Goal: Task Accomplishment & Management: Manage account settings

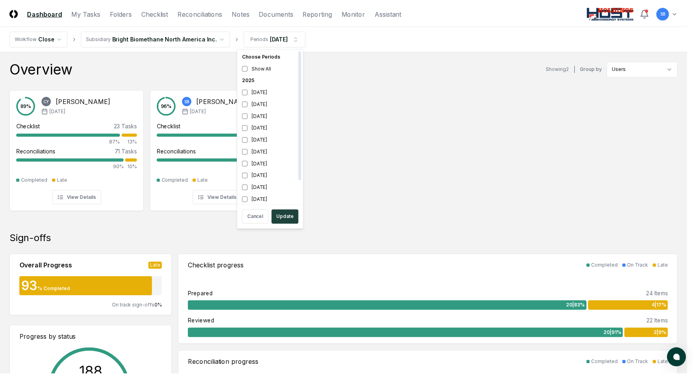
scroll to position [2, 0]
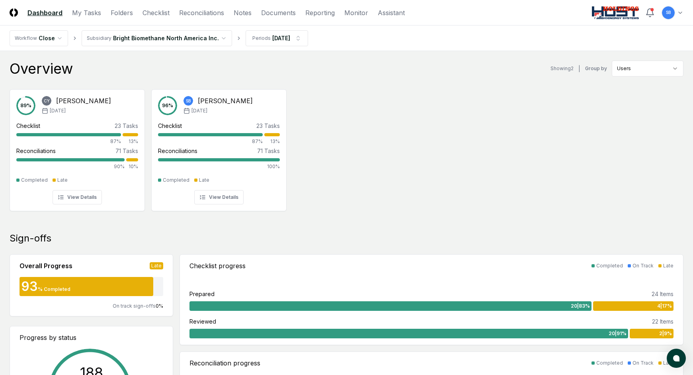
click at [630, 118] on div "89 % [PERSON_NAME] [DATE] Checklist 23 Tasks 87% 13% Reconciliations 71 Tasks 9…" at bounding box center [346, 149] width 693 height 133
click at [401, 189] on div "89 % [PERSON_NAME] [DATE] Checklist 23 Tasks 87% 13% Reconciliations 71 Tasks 9…" at bounding box center [346, 149] width 693 height 133
click at [92, 15] on link "My Tasks" at bounding box center [86, 13] width 29 height 10
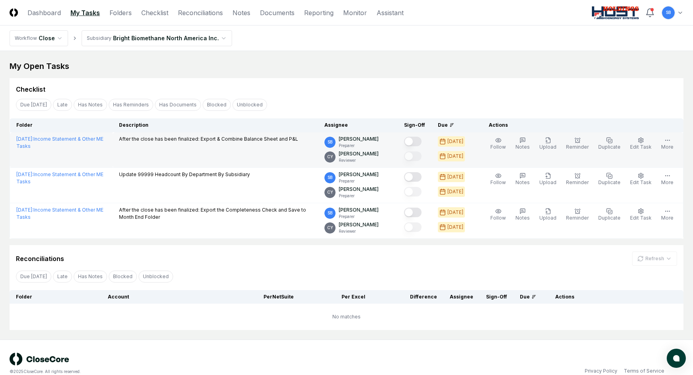
click at [422, 143] on button "Mark complete" at bounding box center [413, 142] width 18 height 10
click at [123, 12] on link "Folders" at bounding box center [121, 13] width 22 height 10
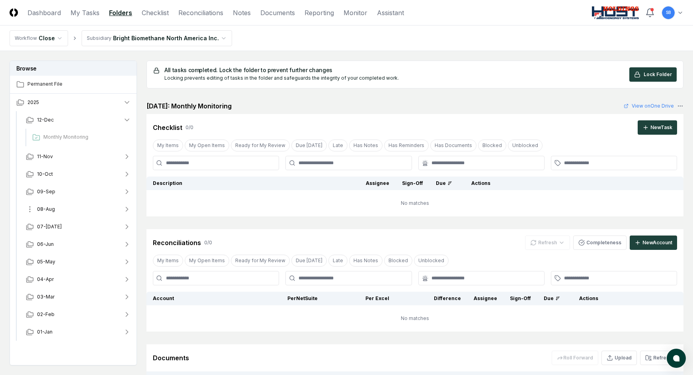
click at [48, 210] on span "08-Aug" at bounding box center [46, 209] width 18 height 7
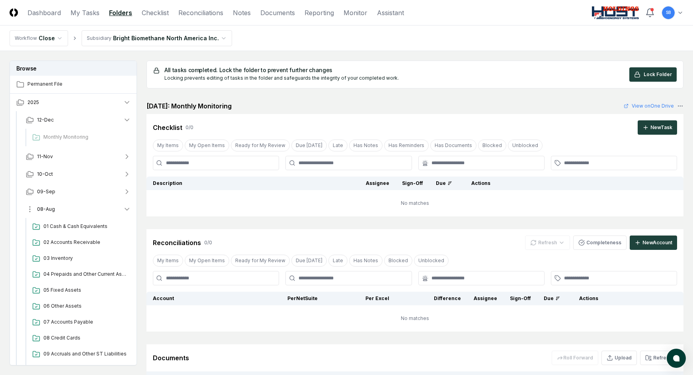
click at [126, 210] on icon "button" at bounding box center [127, 209] width 8 height 8
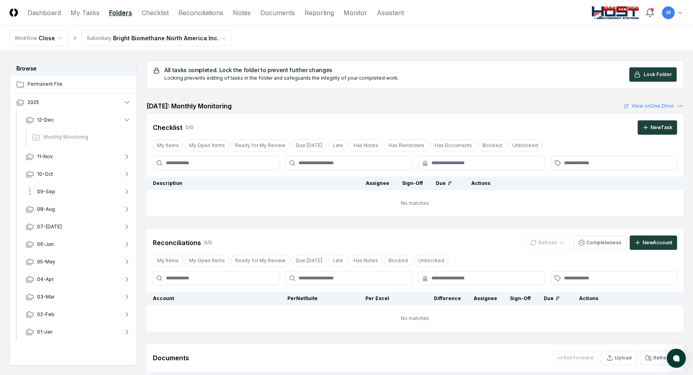
click at [44, 193] on span "09-Sep" at bounding box center [46, 191] width 18 height 7
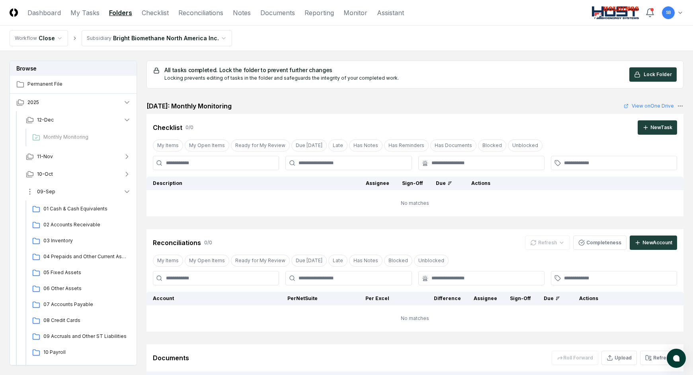
click at [128, 191] on icon "button" at bounding box center [127, 192] width 8 height 8
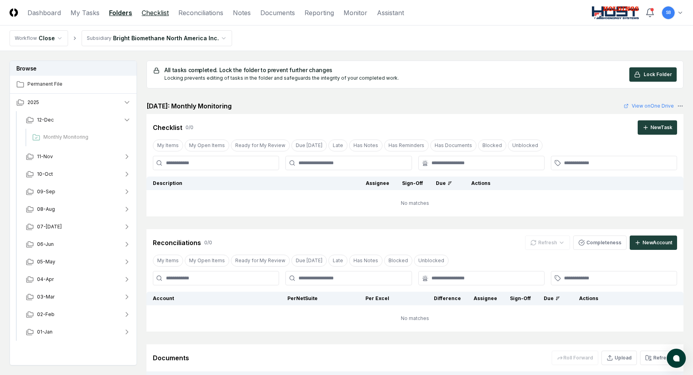
click at [157, 15] on link "Checklist" at bounding box center [155, 13] width 27 height 10
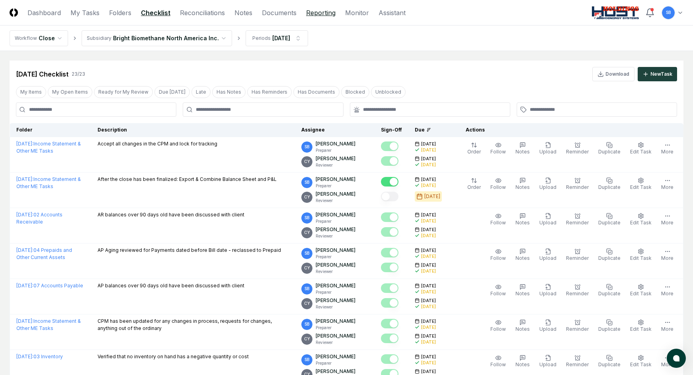
click at [310, 14] on link "Reporting" at bounding box center [320, 13] width 29 height 10
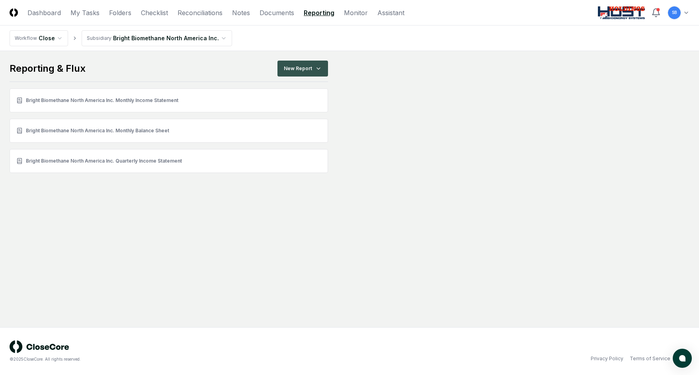
click at [319, 71] on html "CloseCore Dashboard My Tasks Folders Checklist Reconciliations Notes Documents …" at bounding box center [349, 187] width 699 height 375
click at [385, 89] on html "CloseCore Dashboard My Tasks Folders Checklist Reconciliations Notes Documents …" at bounding box center [349, 187] width 699 height 375
click at [355, 10] on link "Monitor" at bounding box center [356, 13] width 24 height 10
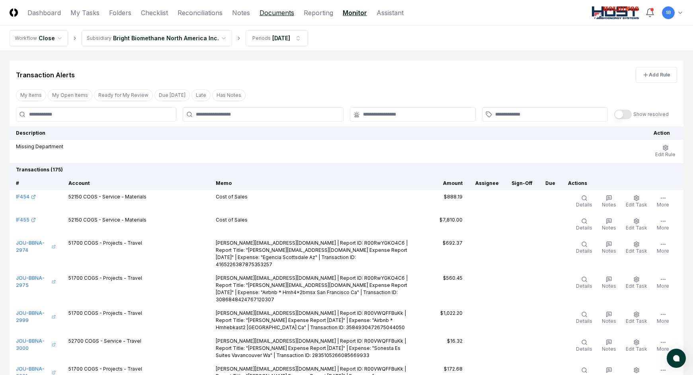
click at [281, 14] on link "Documents" at bounding box center [277, 13] width 35 height 10
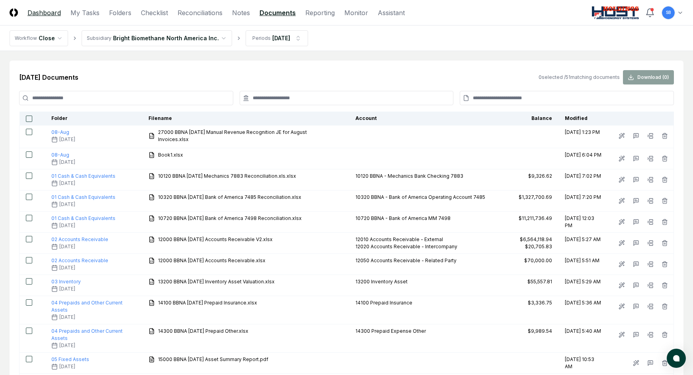
click at [54, 16] on link "Dashboard" at bounding box center [43, 13] width 33 height 10
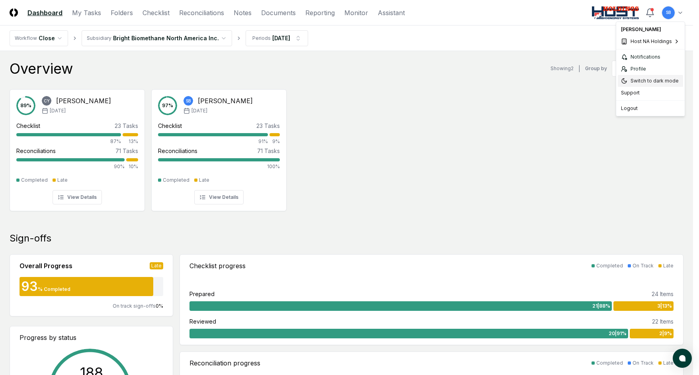
click at [630, 80] on div "Switch to dark mode" at bounding box center [650, 81] width 65 height 12
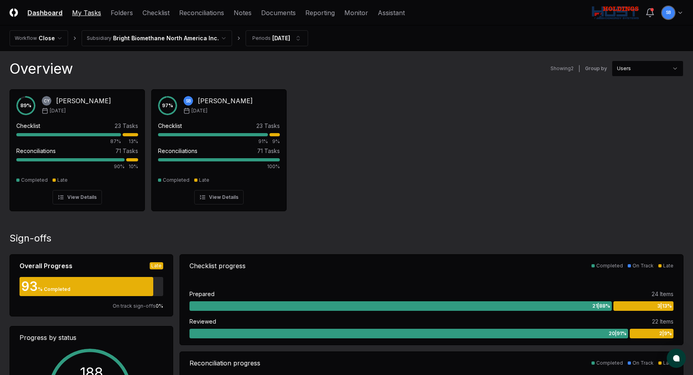
click at [86, 15] on link "My Tasks" at bounding box center [86, 13] width 29 height 10
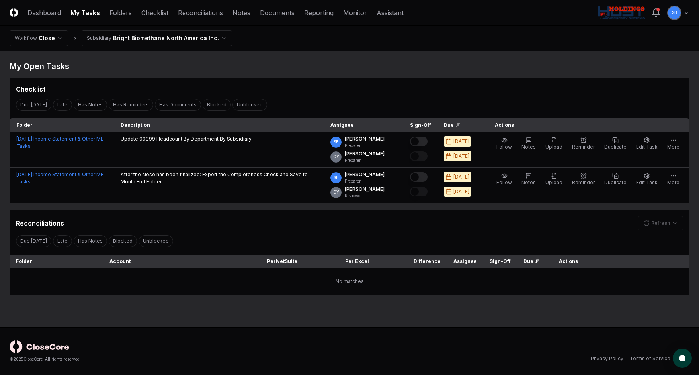
click at [630, 14] on html "CloseCore Dashboard My Tasks Folders Checklist Reconciliations Notes Documents …" at bounding box center [349, 187] width 699 height 375
click at [630, 84] on div "Switch to light mode" at bounding box center [656, 81] width 65 height 12
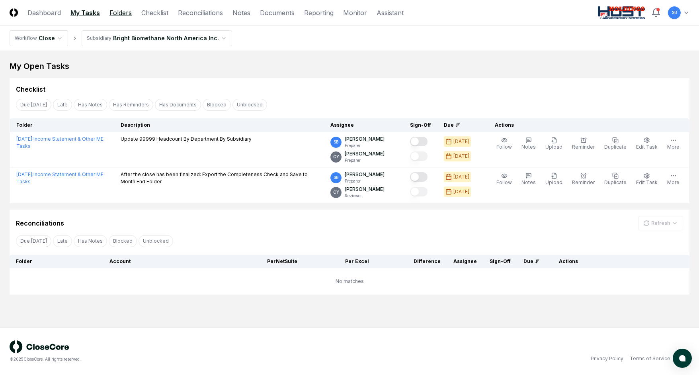
click at [116, 15] on link "Folders" at bounding box center [121, 13] width 22 height 10
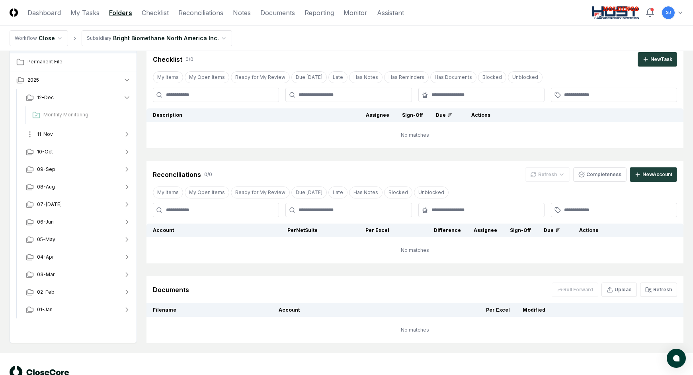
scroll to position [54, 0]
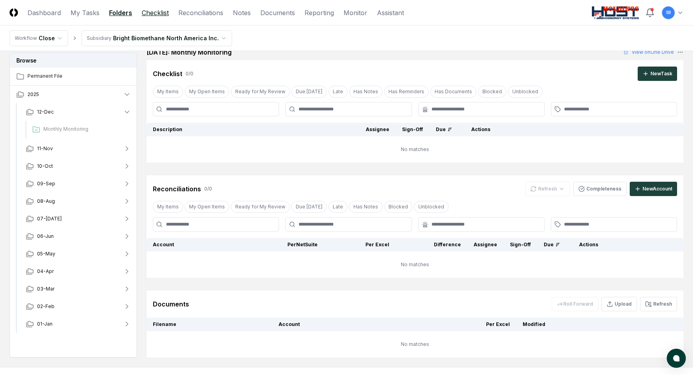
click at [159, 13] on link "Checklist" at bounding box center [155, 13] width 27 height 10
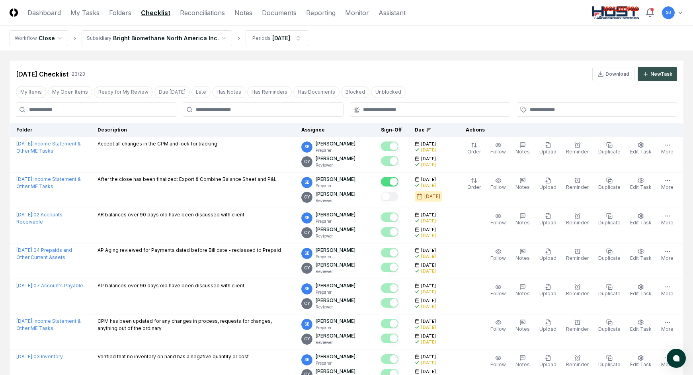
click at [630, 76] on div "New Task" at bounding box center [662, 74] width 22 height 7
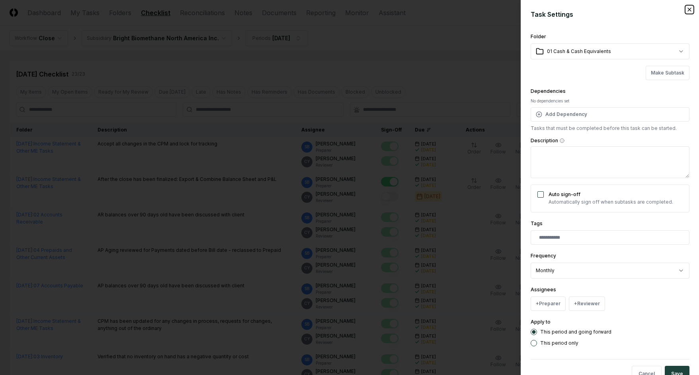
click at [630, 10] on icon "button" at bounding box center [689, 9] width 3 height 3
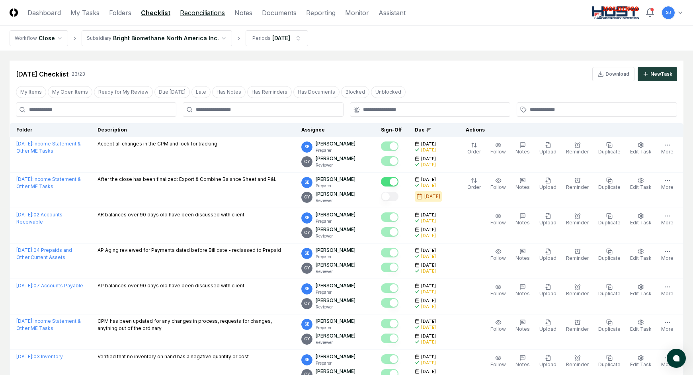
click at [198, 12] on link "Reconciliations" at bounding box center [202, 13] width 45 height 10
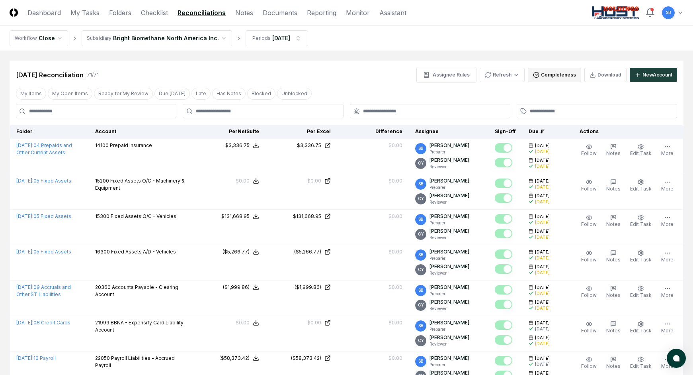
click at [563, 74] on button "Completeness" at bounding box center [554, 75] width 53 height 14
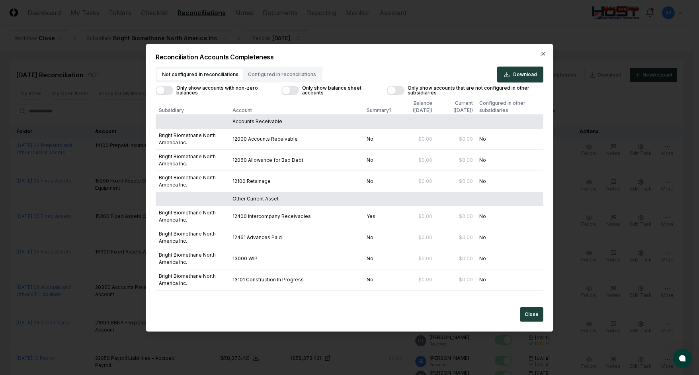
click at [283, 74] on button "Configured in reconciliations" at bounding box center [282, 75] width 78 height 12
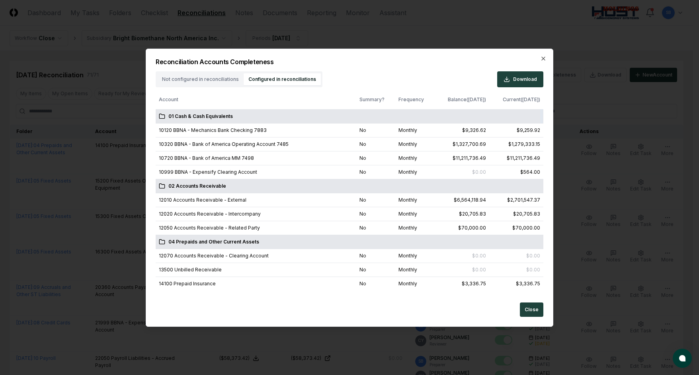
click at [219, 81] on div "Not configured in reconciliations Configured in reconciliations" at bounding box center [239, 79] width 167 height 16
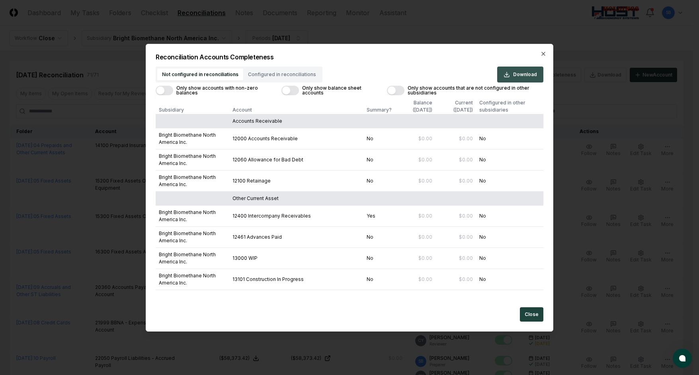
click at [521, 75] on span "Download" at bounding box center [525, 74] width 24 height 7
click at [544, 54] on icon "button" at bounding box center [544, 54] width 6 height 6
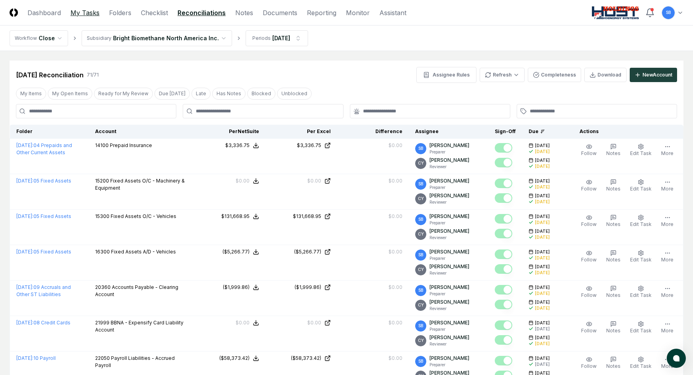
click at [76, 16] on link "My Tasks" at bounding box center [85, 13] width 29 height 10
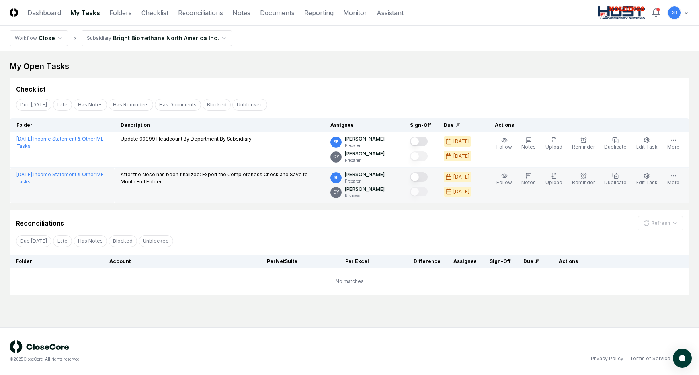
click at [428, 177] on button "Mark complete" at bounding box center [419, 177] width 18 height 10
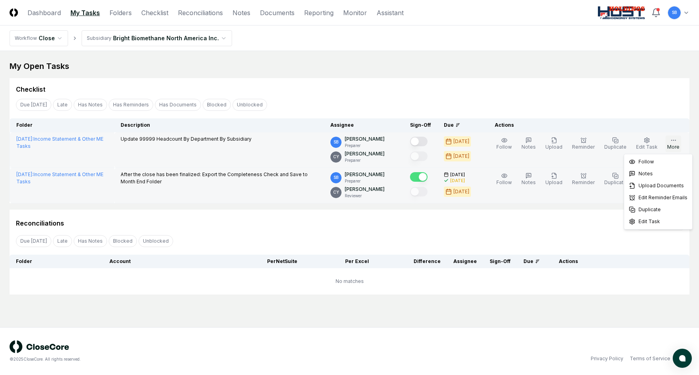
click at [630, 141] on icon "button" at bounding box center [674, 140] width 6 height 6
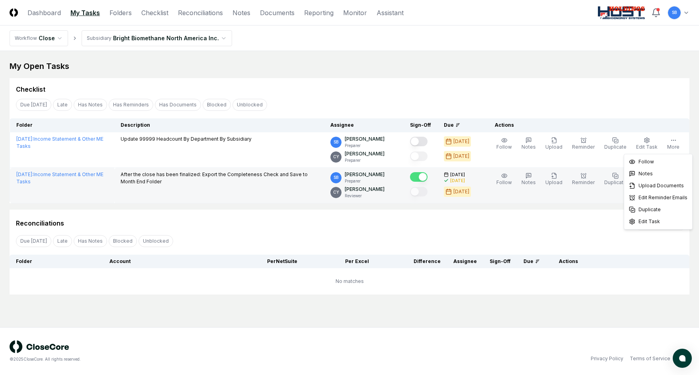
drag, startPoint x: 323, startPoint y: 233, endPoint x: 259, endPoint y: 234, distance: 63.7
click at [323, 233] on div "Due [DATE] Late Has Notes Blocked Unblocked Clear Filter" at bounding box center [350, 240] width 680 height 15
